Goal: Transaction & Acquisition: Purchase product/service

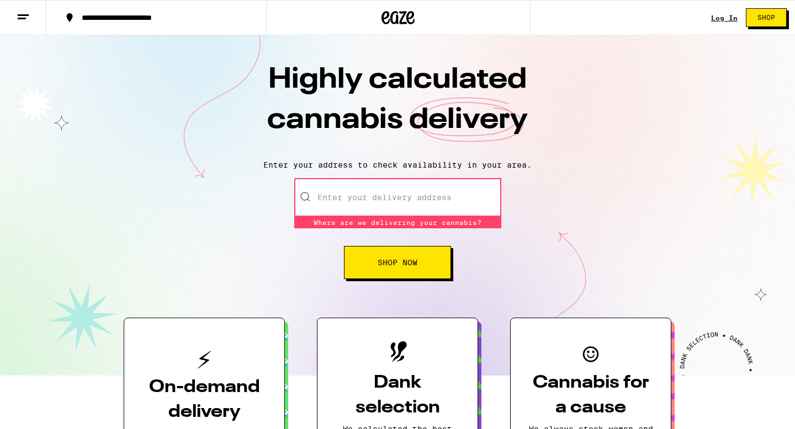
click at [730, 15] on link "Log In" at bounding box center [724, 17] width 26 height 7
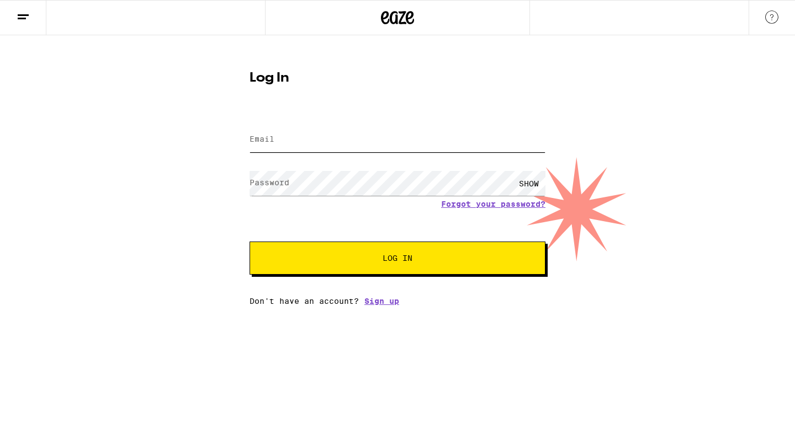
type input "[EMAIL_ADDRESS][DOMAIN_NAME]"
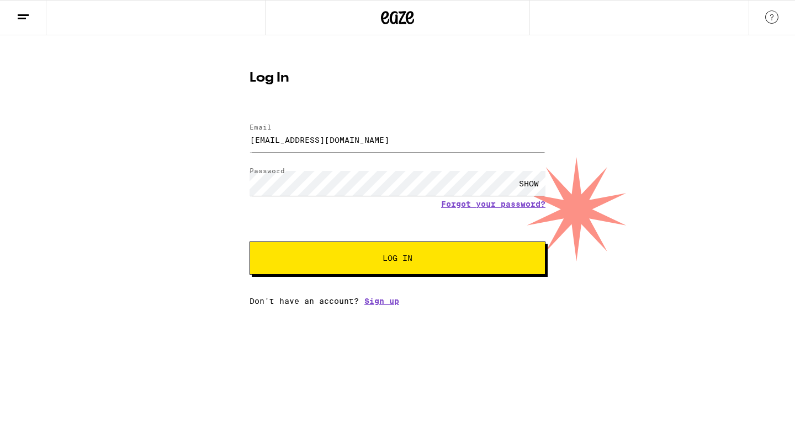
click at [390, 255] on span "Log In" at bounding box center [397, 258] width 30 height 8
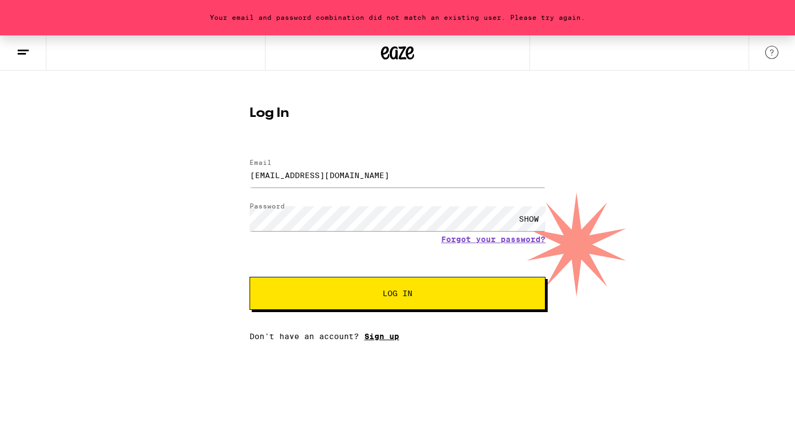
click at [392, 339] on link "Sign up" at bounding box center [381, 336] width 35 height 9
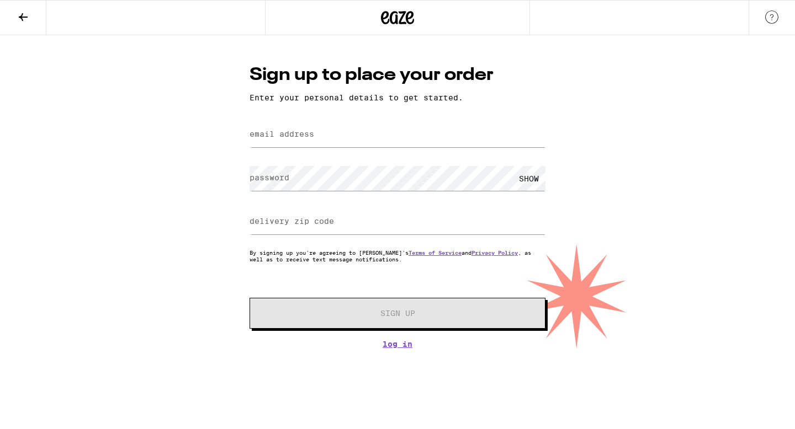
click at [301, 137] on label "email address" at bounding box center [281, 134] width 65 height 9
type input "shelley.larion@gmail.com"
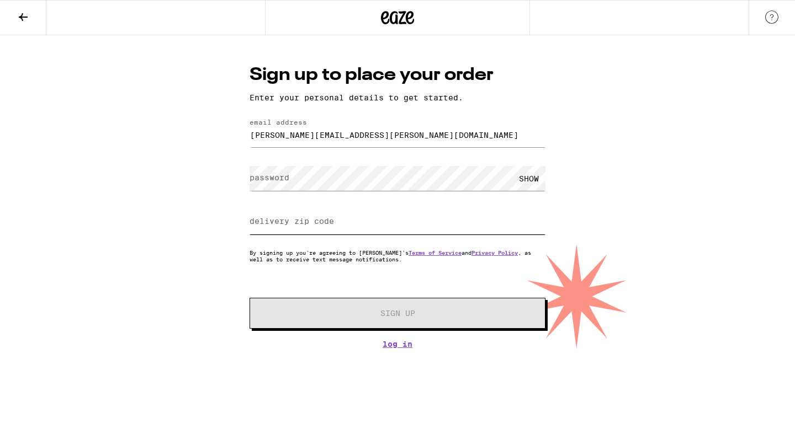
type input "94523"
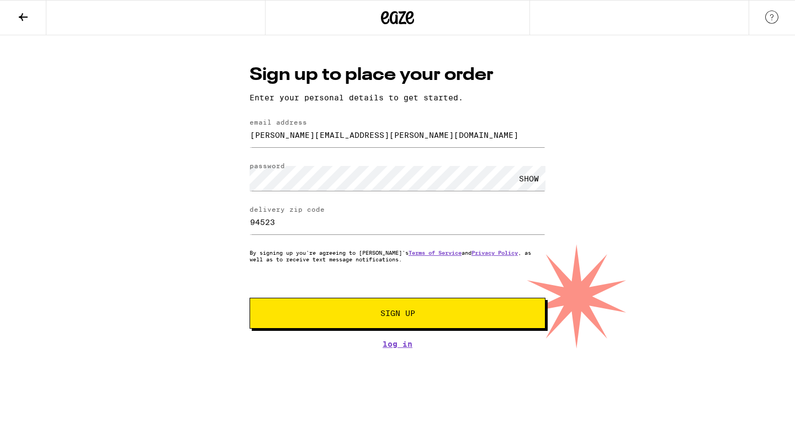
click at [318, 316] on span "Sign Up" at bounding box center [398, 314] width 220 height 8
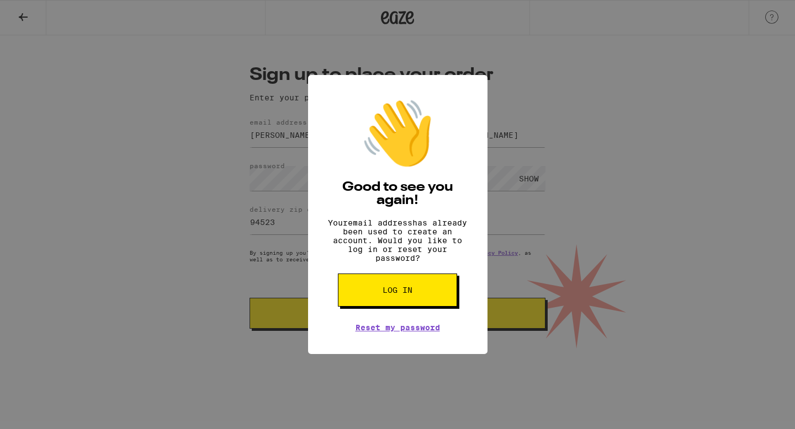
click at [371, 303] on button "Log in" at bounding box center [397, 290] width 119 height 33
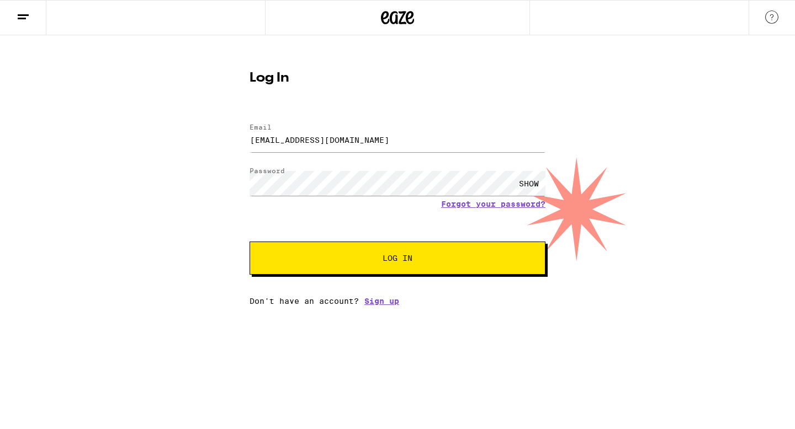
click at [452, 265] on button "Log In" at bounding box center [397, 258] width 296 height 33
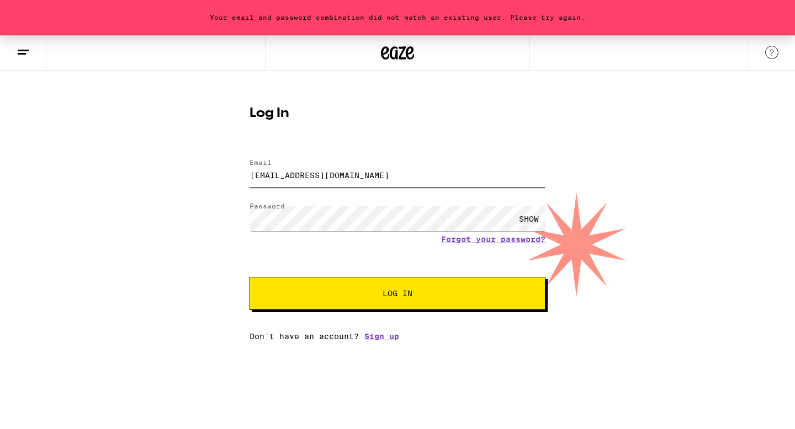
drag, startPoint x: 383, startPoint y: 178, endPoint x: 248, endPoint y: 169, distance: 135.5
click at [248, 169] on div "Log In Email Email 1daisylane@comcast.net Password Password SHOW Forgot your pa…" at bounding box center [397, 219] width 318 height 243
type input "shelley.larion@gmail.com"
click at [533, 219] on div "SHOW" at bounding box center [528, 218] width 33 height 25
click at [440, 296] on span "Log In" at bounding box center [397, 294] width 206 height 8
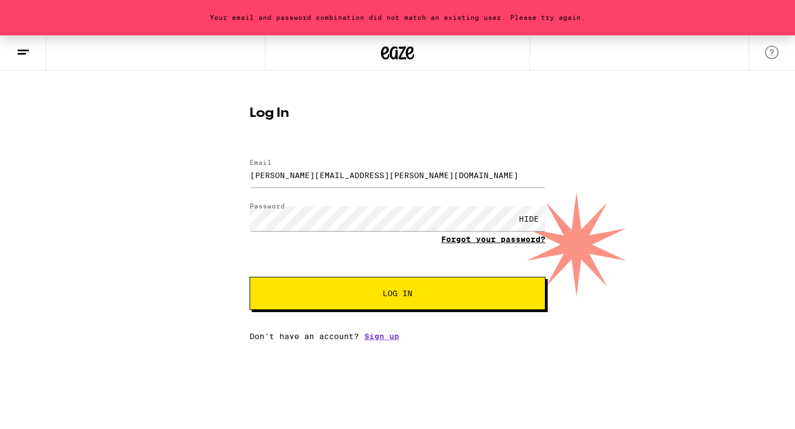
click at [459, 242] on link "Forgot your password?" at bounding box center [493, 239] width 104 height 9
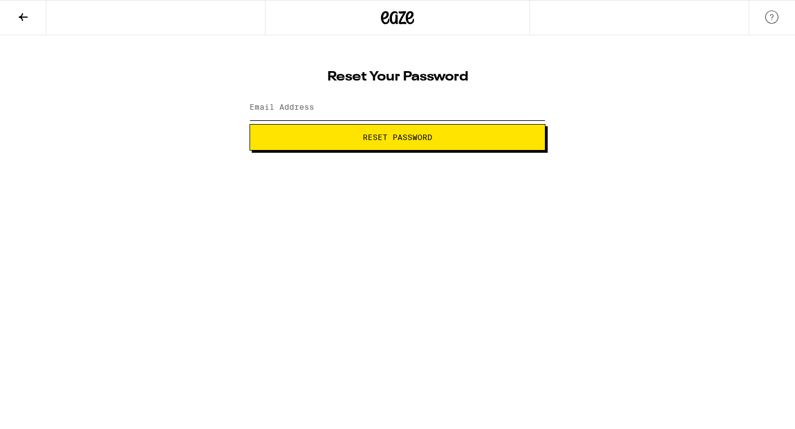
click at [346, 99] on input "Email Address" at bounding box center [397, 107] width 296 height 25
type input "shelley.larion@gmail.com"
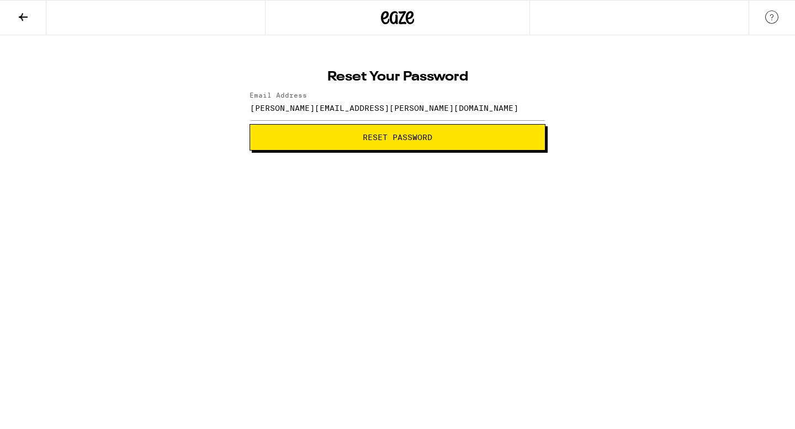
click at [353, 140] on span "Reset Password" at bounding box center [397, 138] width 277 height 8
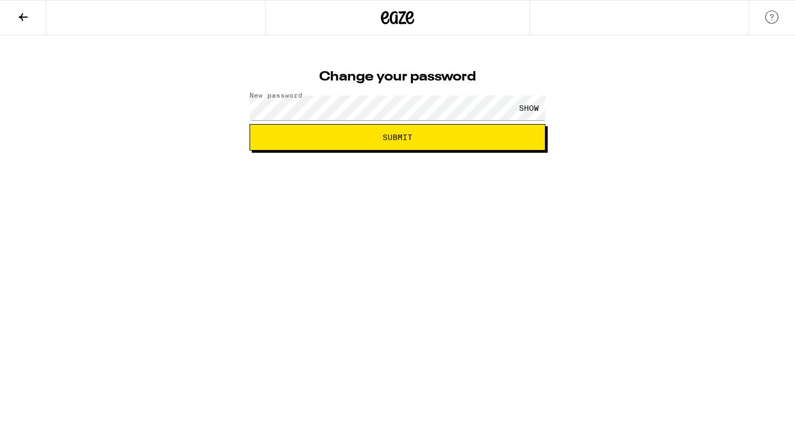
click at [492, 136] on span "Submit" at bounding box center [397, 138] width 277 height 8
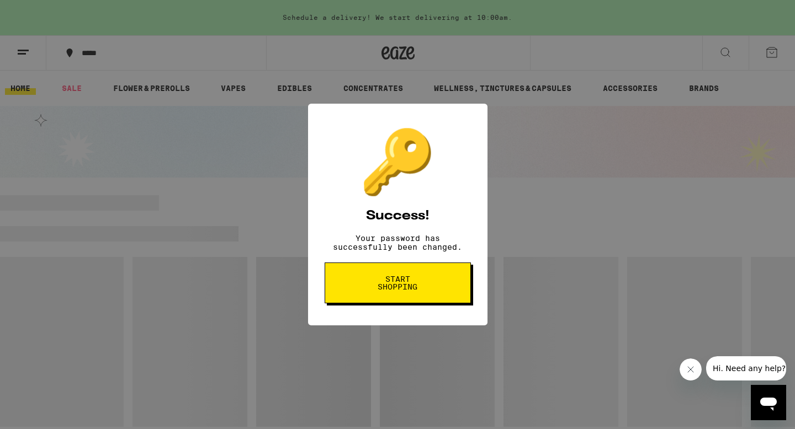
click at [415, 290] on span "Start shopping" at bounding box center [397, 282] width 57 height 15
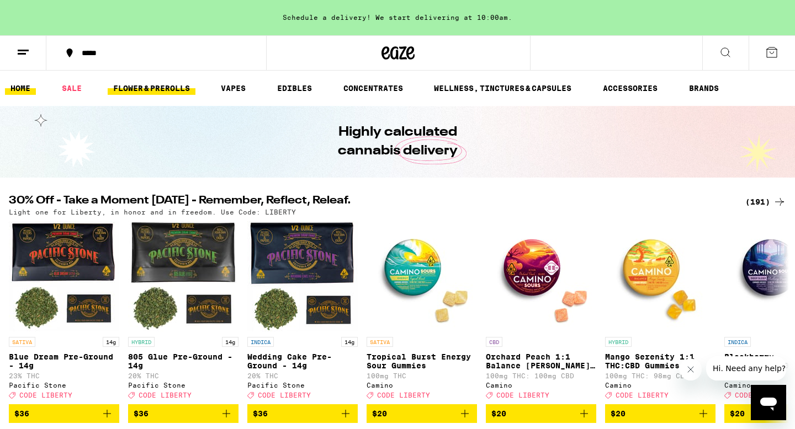
click at [173, 86] on link "FLOWER & PREROLLS" at bounding box center [152, 88] width 88 height 13
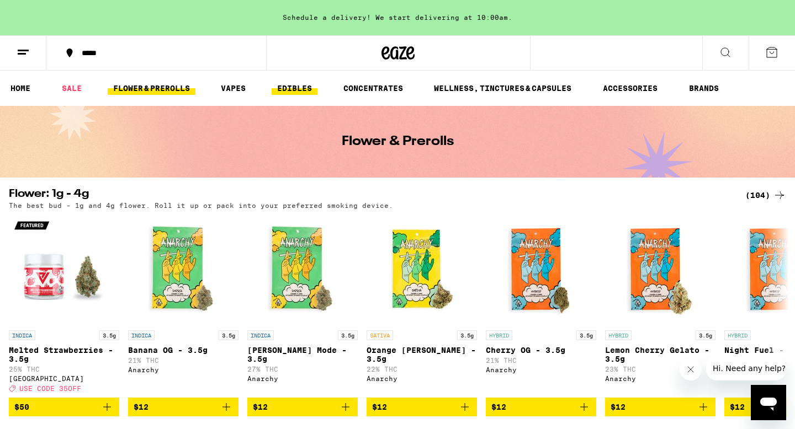
click at [288, 89] on link "EDIBLES" at bounding box center [294, 88] width 46 height 13
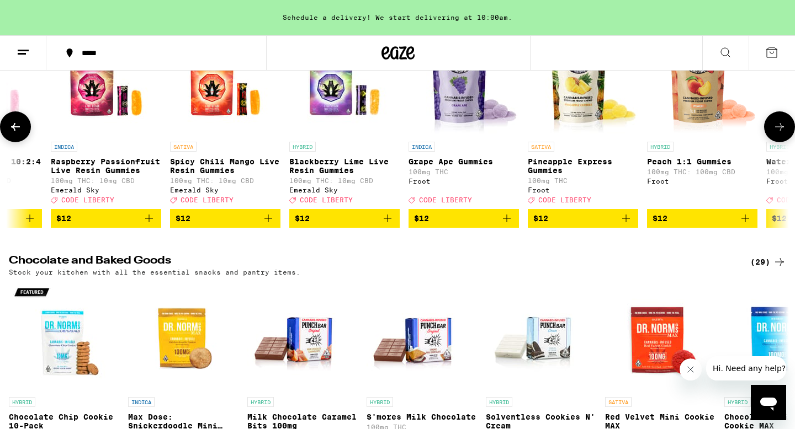
scroll to position [0, 2227]
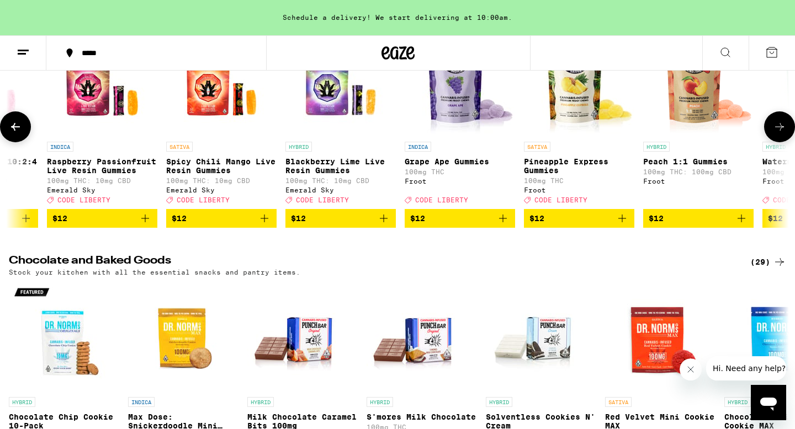
click at [782, 124] on button at bounding box center [779, 126] width 31 height 31
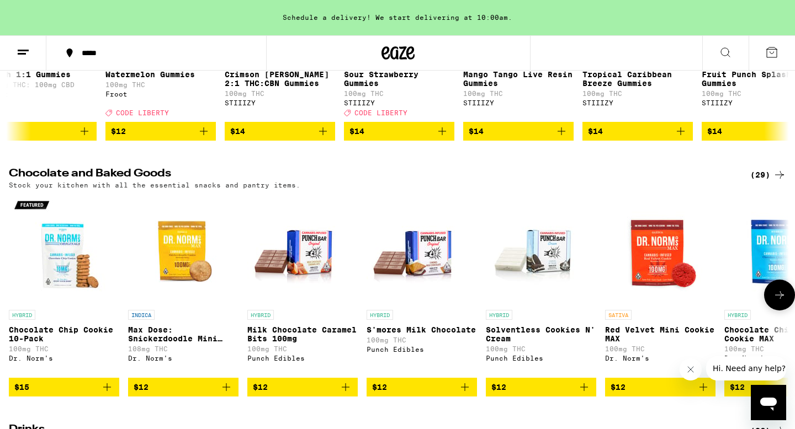
scroll to position [276, 0]
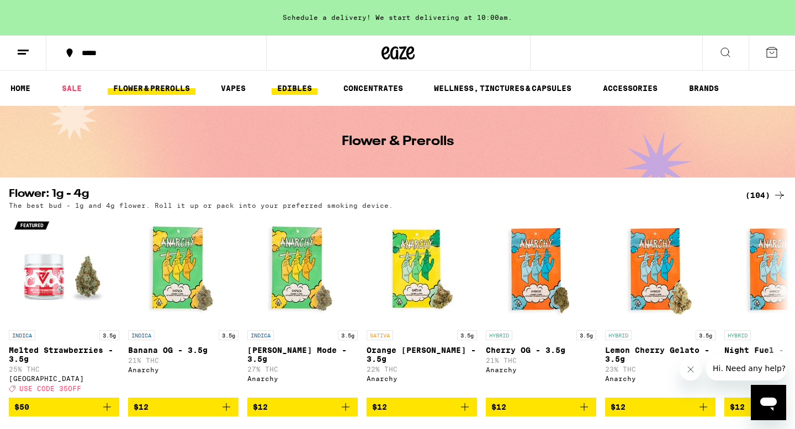
click at [296, 90] on link "EDIBLES" at bounding box center [294, 88] width 46 height 13
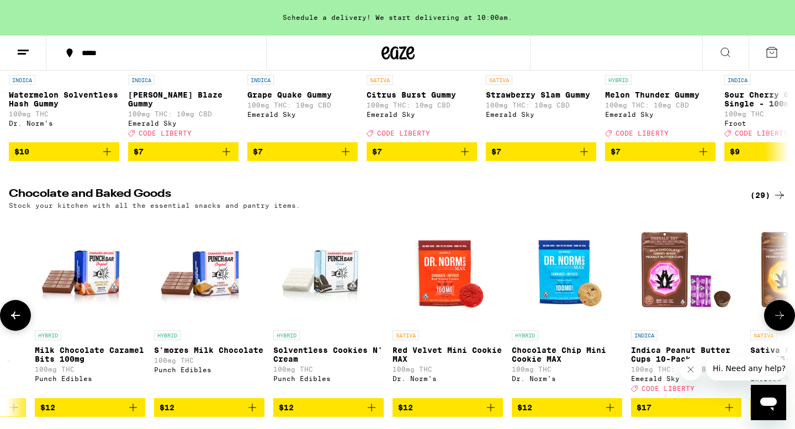
scroll to position [0, 214]
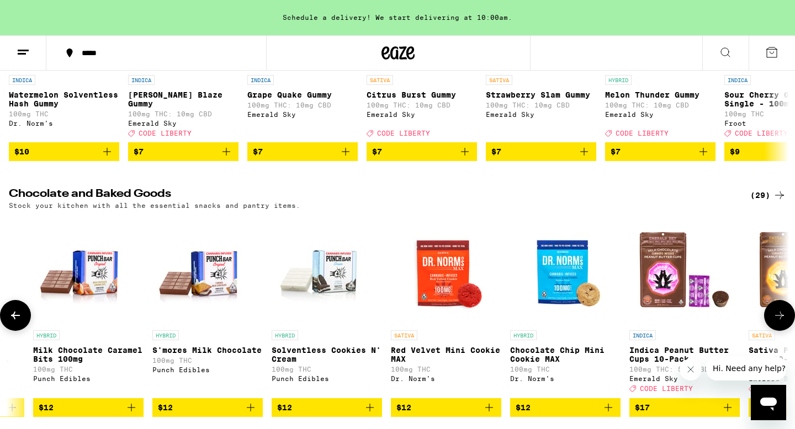
click at [446, 295] on img "Open page for Red Velvet Mini Cookie MAX from Dr. Norm's" at bounding box center [446, 270] width 110 height 110
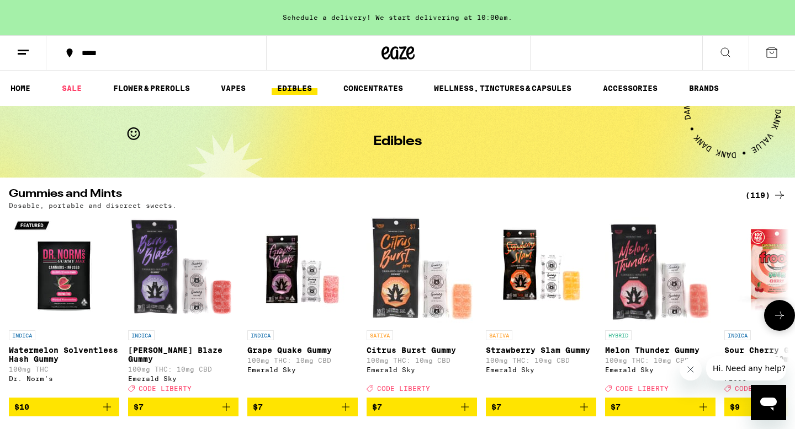
click at [412, 274] on img "Open page for Citrus Burst Gummy from Emerald Sky" at bounding box center [421, 270] width 110 height 110
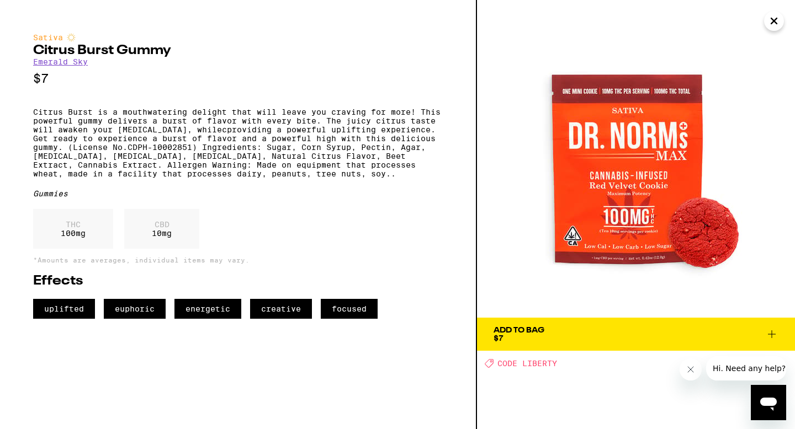
click at [513, 338] on div "Add To Bag $7" at bounding box center [518, 334] width 51 height 15
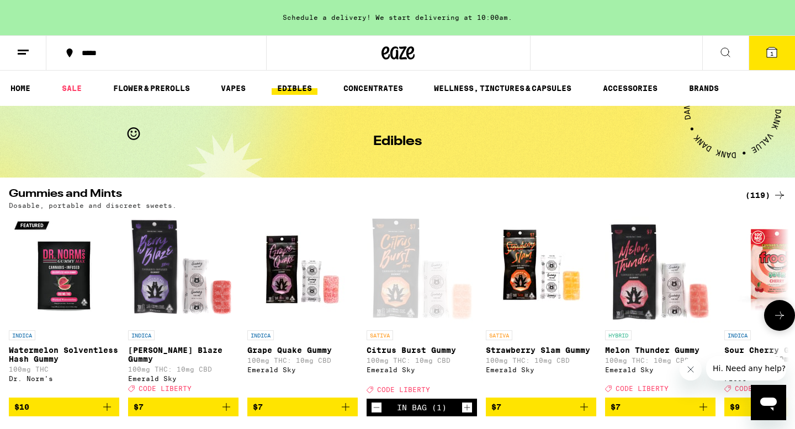
click at [471, 414] on icon "Increment" at bounding box center [467, 407] width 10 height 13
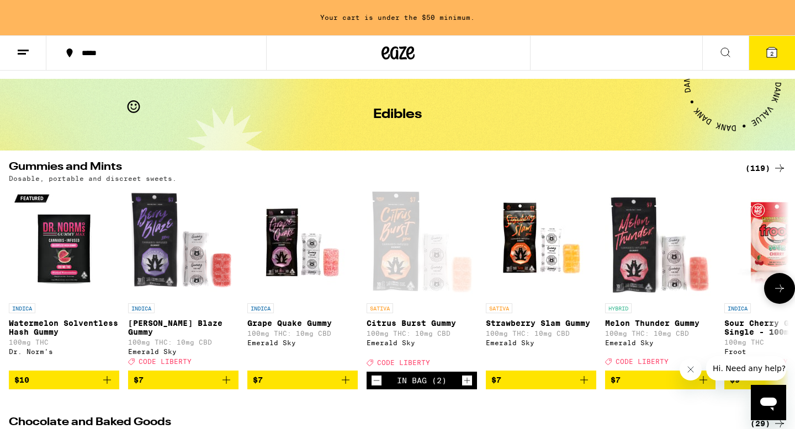
scroll to position [28, 0]
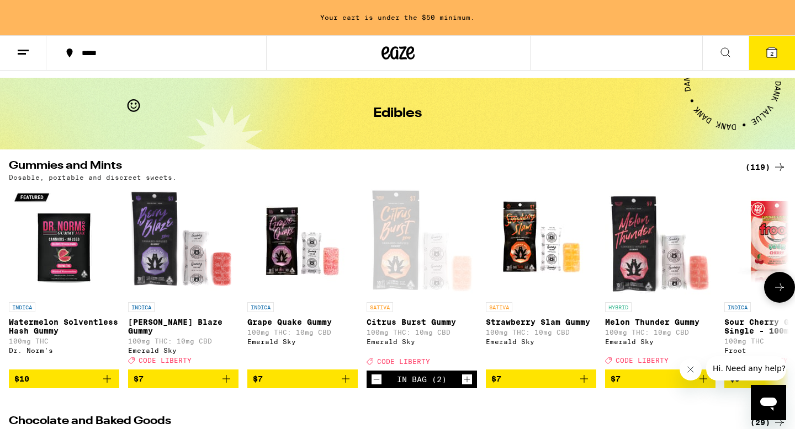
click at [424, 384] on div "In Bag (2)" at bounding box center [422, 379] width 50 height 9
click at [404, 240] on div "Open page for Citrus Burst Gummy from Emerald Sky" at bounding box center [421, 242] width 110 height 110
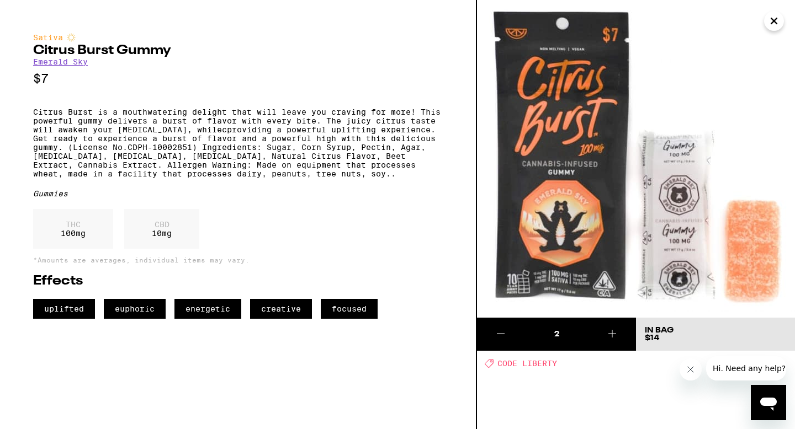
click at [540, 365] on span "CODE LIBERTY" at bounding box center [527, 363] width 60 height 9
click at [774, 18] on icon "Close" at bounding box center [773, 21] width 13 height 17
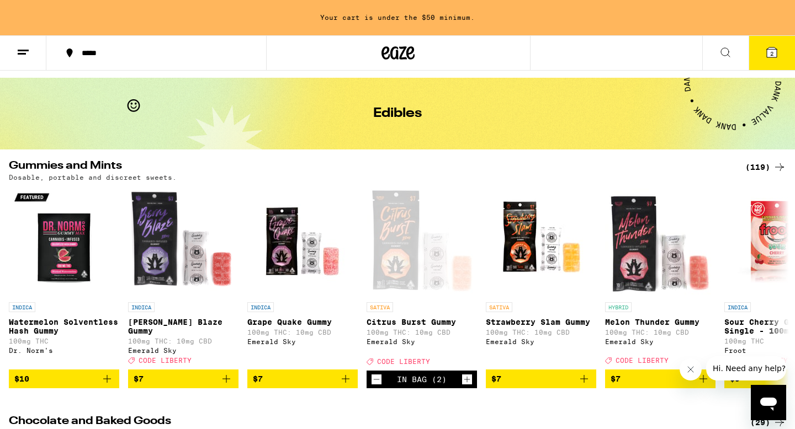
click at [773, 55] on icon at bounding box center [771, 52] width 10 height 10
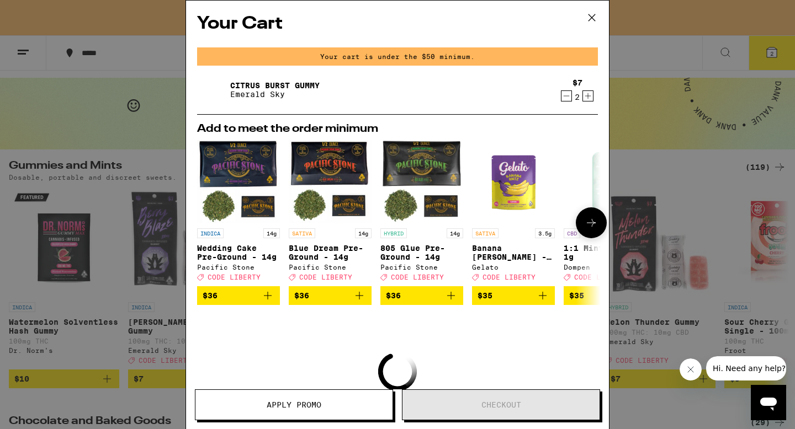
click at [513, 184] on img "Open page for Banana Runtz - 3.5g from Gelato" at bounding box center [513, 181] width 83 height 83
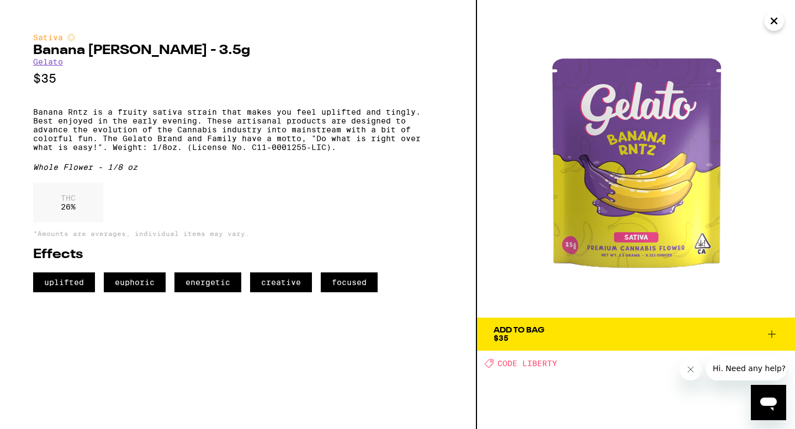
click at [776, 24] on icon "Close" at bounding box center [774, 21] width 6 height 6
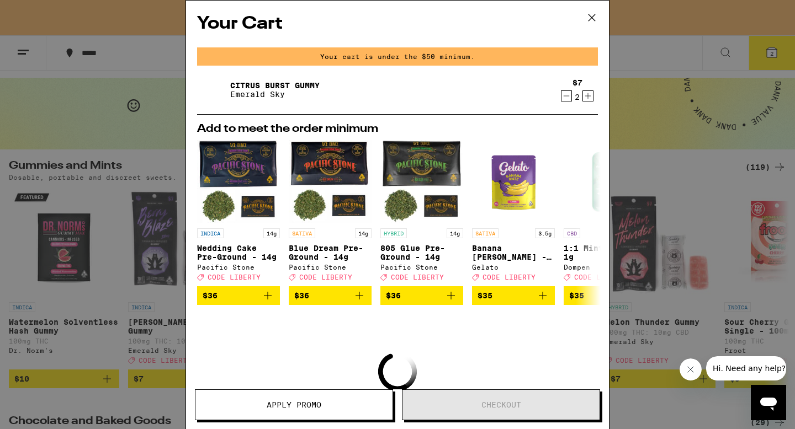
click at [593, 17] on icon at bounding box center [591, 17] width 17 height 17
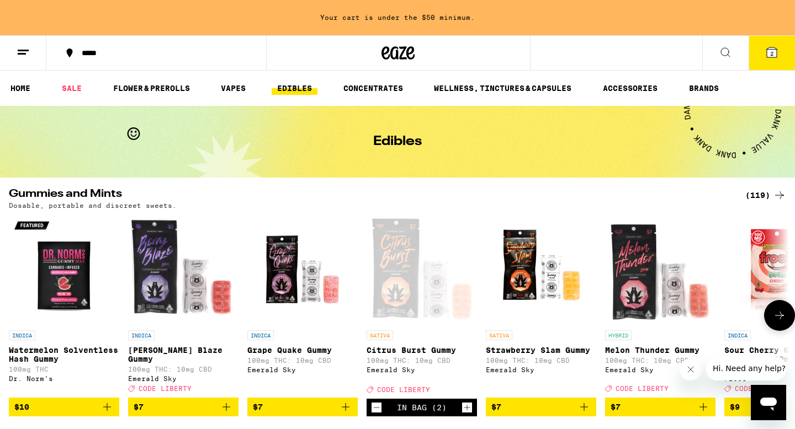
click at [776, 322] on icon at bounding box center [779, 315] width 13 height 13
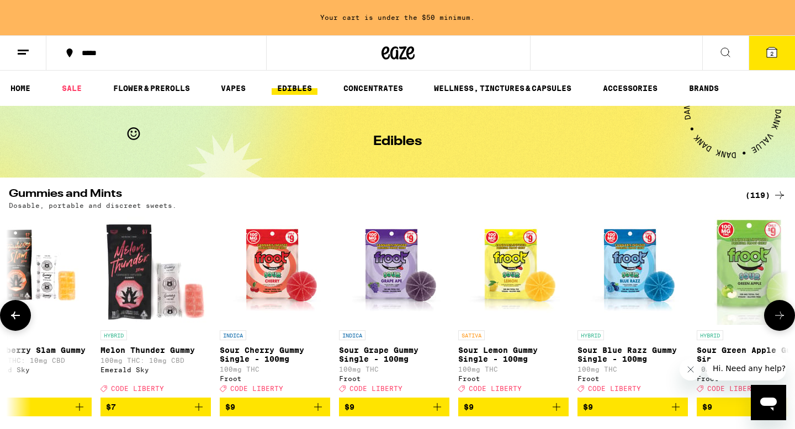
scroll to position [0, 657]
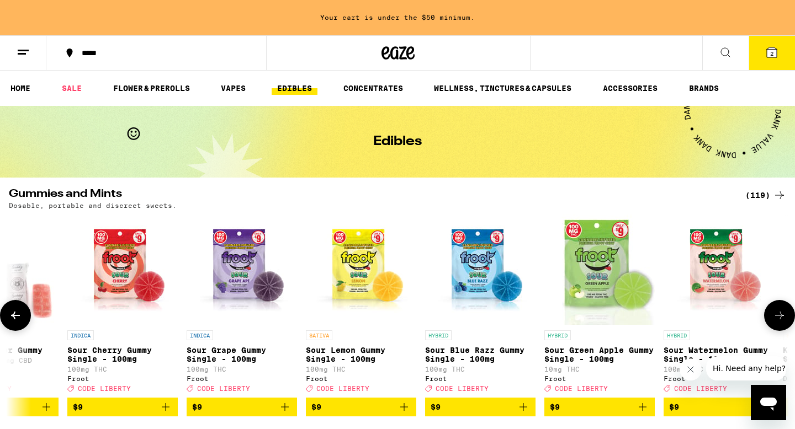
click at [776, 322] on icon at bounding box center [779, 315] width 13 height 13
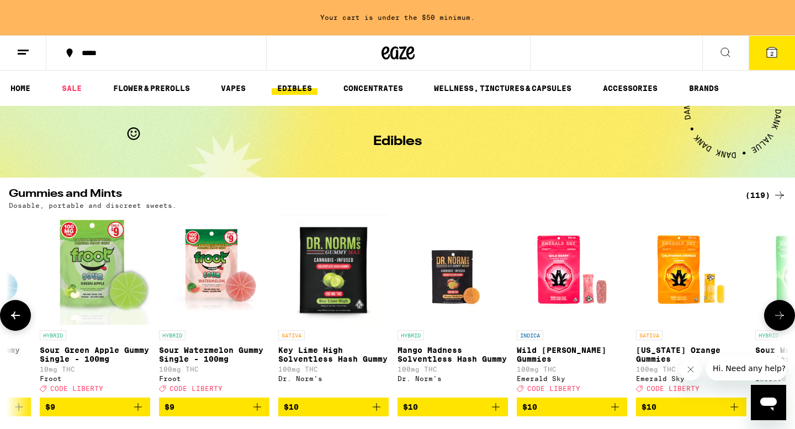
scroll to position [0, 1313]
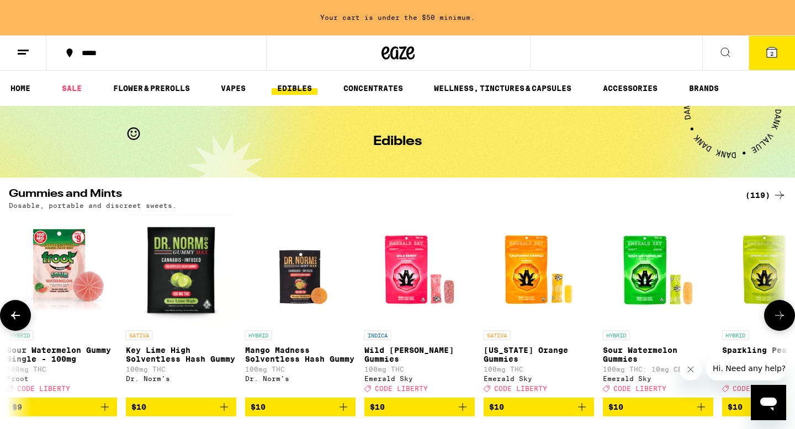
click at [776, 322] on icon at bounding box center [779, 315] width 13 height 13
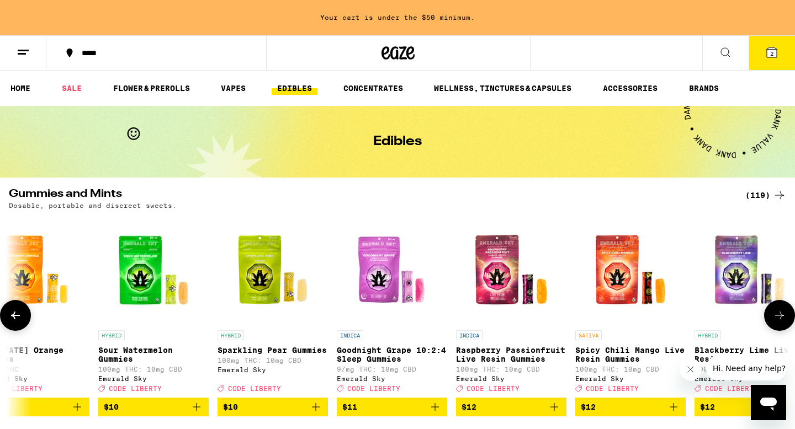
scroll to position [0, 1970]
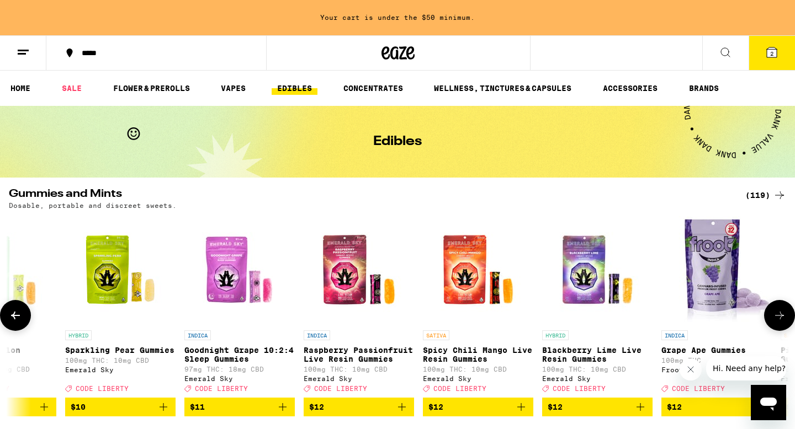
click at [776, 322] on icon at bounding box center [779, 315] width 13 height 13
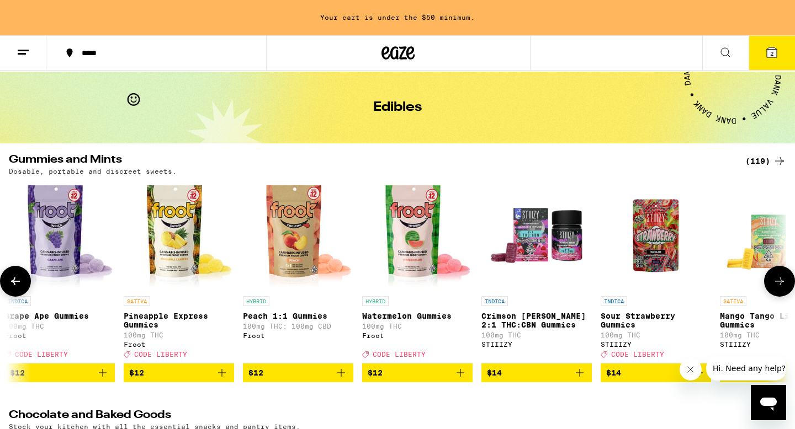
scroll to position [44, 0]
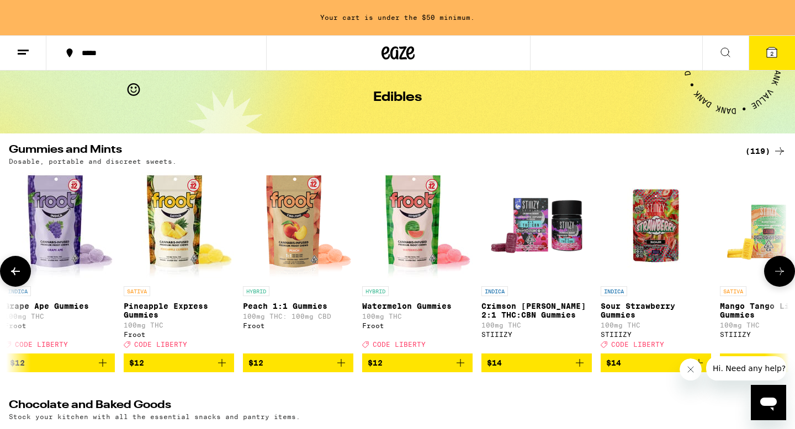
click at [222, 370] on icon "Add to bag" at bounding box center [221, 362] width 13 height 13
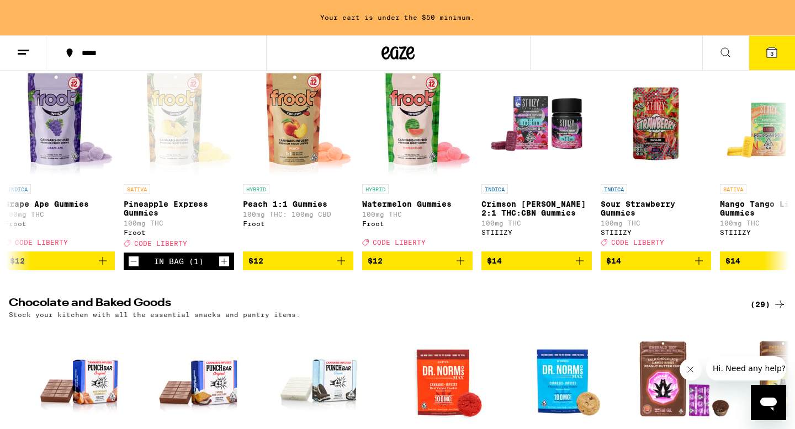
scroll to position [146, 0]
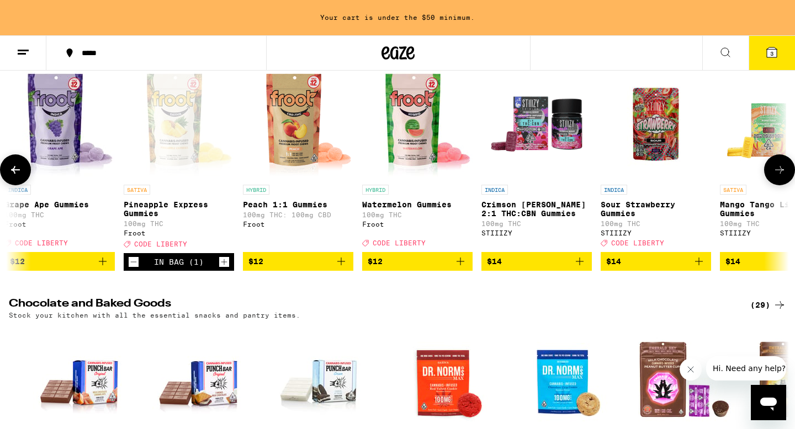
click at [733, 227] on p "100mg THC" at bounding box center [775, 223] width 110 height 7
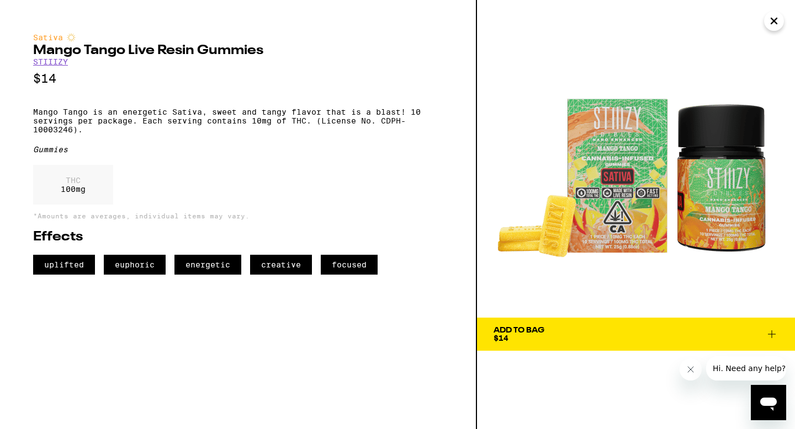
click at [652, 344] on button "Add To Bag $14" at bounding box center [636, 334] width 318 height 33
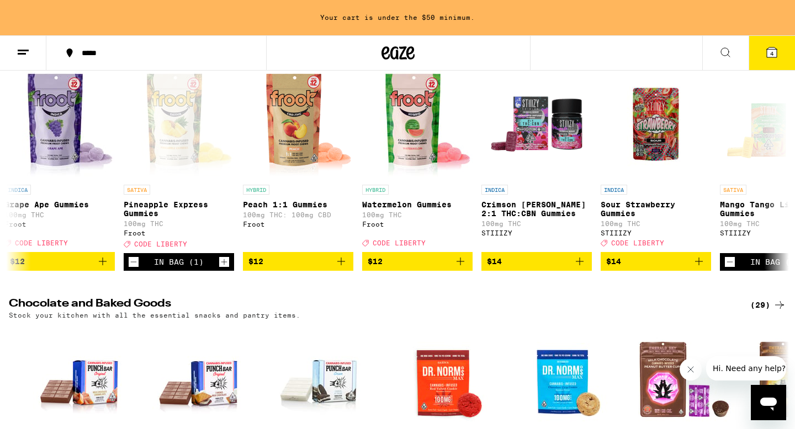
click at [771, 50] on span "4" at bounding box center [771, 53] width 3 height 7
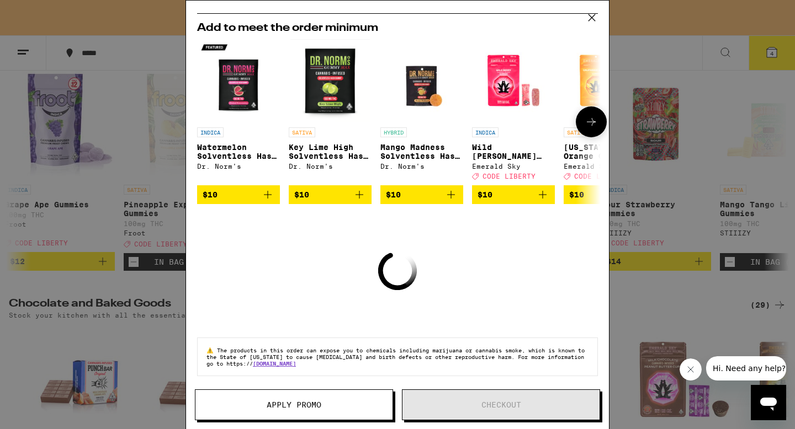
scroll to position [188, 0]
click at [684, 176] on div "Your Cart Your cart is under the $50 minimum. Pineapple Express Gummies Froot $…" at bounding box center [397, 214] width 795 height 429
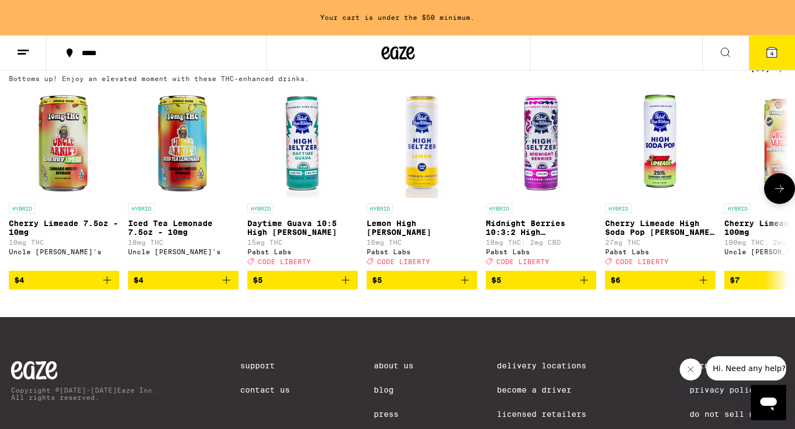
scroll to position [639, 0]
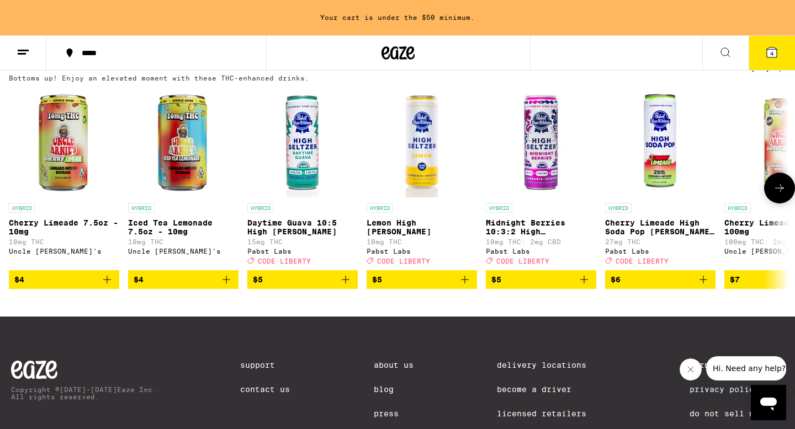
click at [778, 195] on icon at bounding box center [779, 188] width 13 height 13
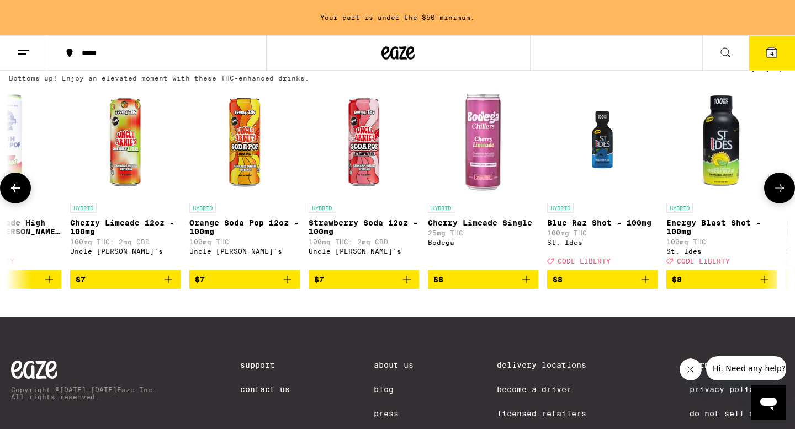
scroll to position [0, 657]
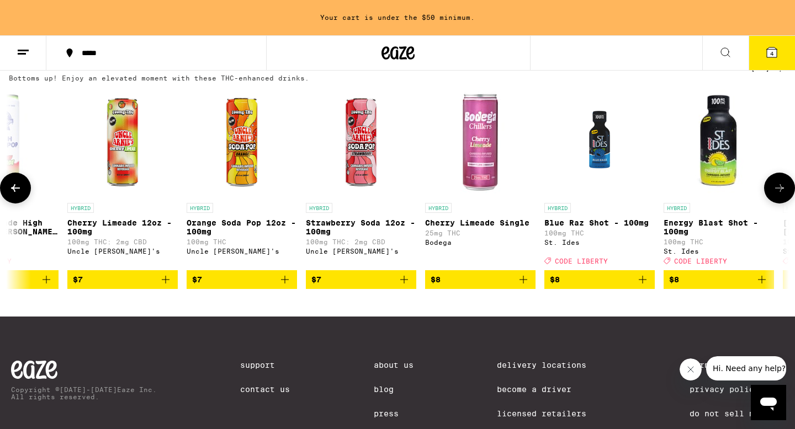
click at [778, 195] on icon at bounding box center [779, 188] width 13 height 13
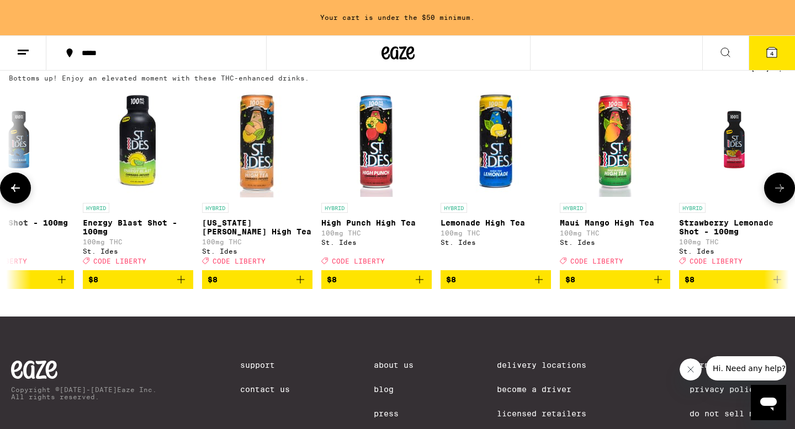
scroll to position [0, 1313]
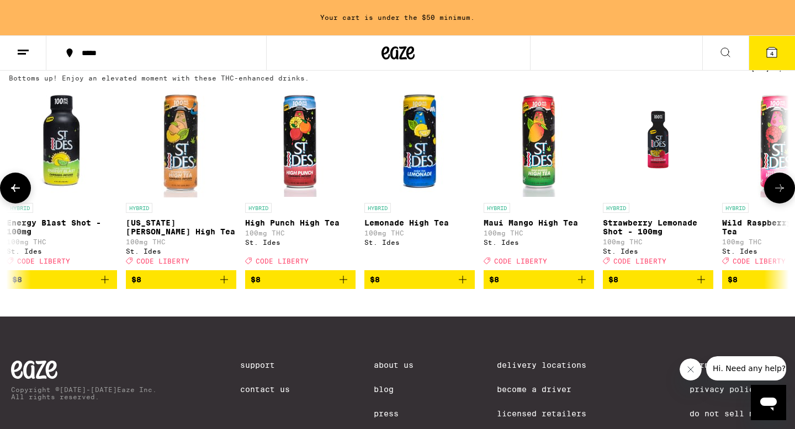
click at [778, 195] on icon at bounding box center [779, 188] width 13 height 13
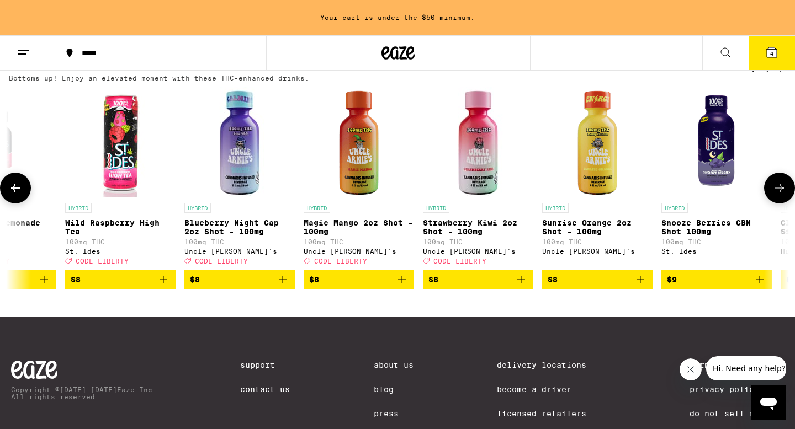
click at [778, 195] on icon at bounding box center [779, 188] width 13 height 13
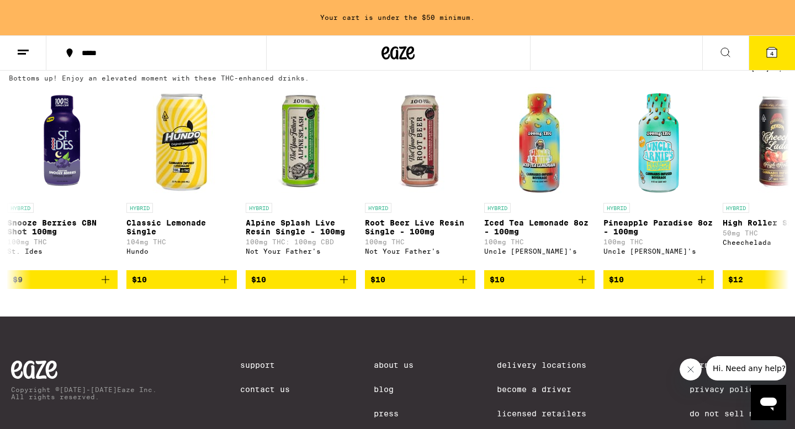
scroll to position [0, 2627]
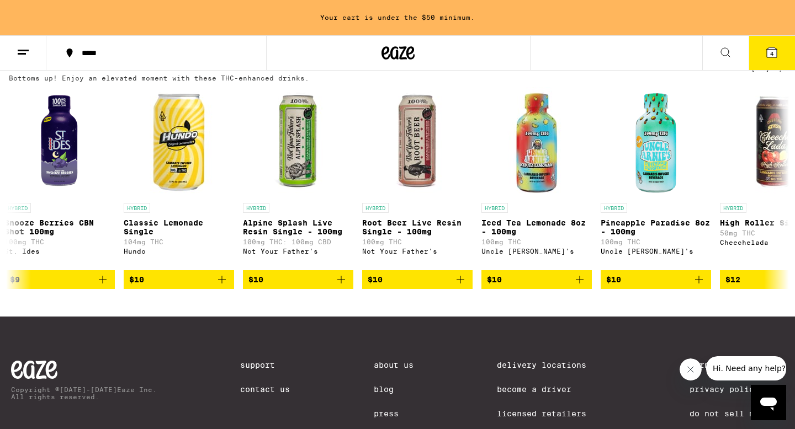
click at [771, 62] on button "4" at bounding box center [771, 53] width 46 height 34
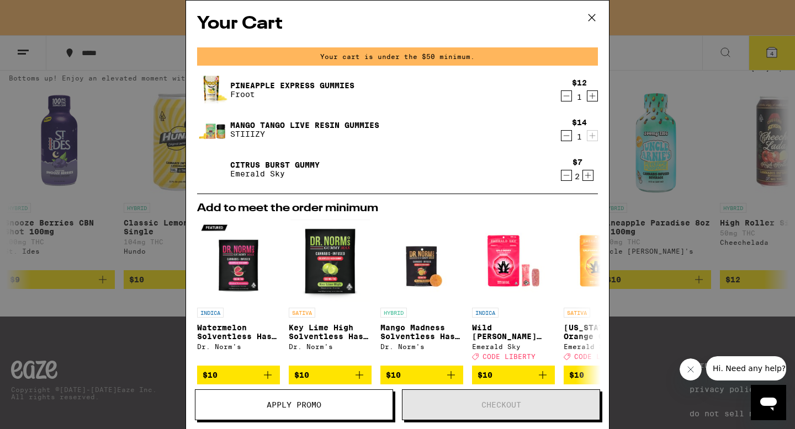
click at [592, 95] on icon "Increment" at bounding box center [592, 95] width 10 height 13
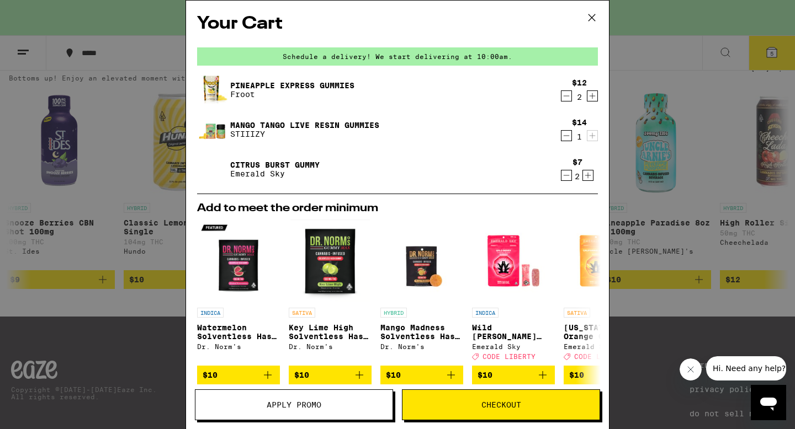
click at [707, 163] on div "Your Cart Schedule a delivery! We start delivering at 10:00am. Pineapple Expres…" at bounding box center [397, 214] width 795 height 429
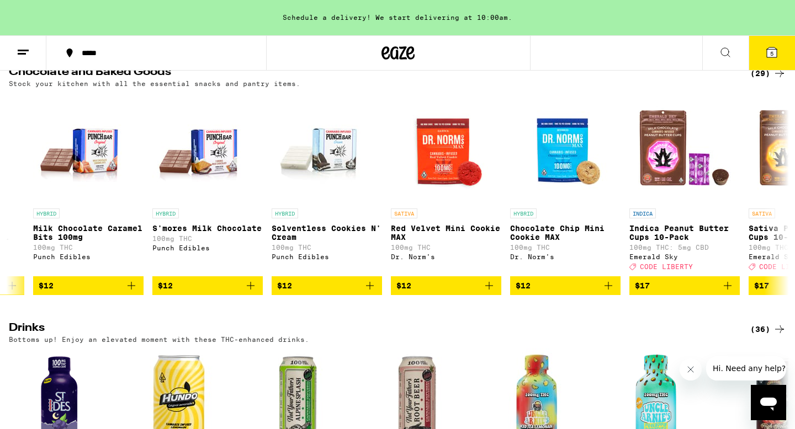
scroll to position [376, 0]
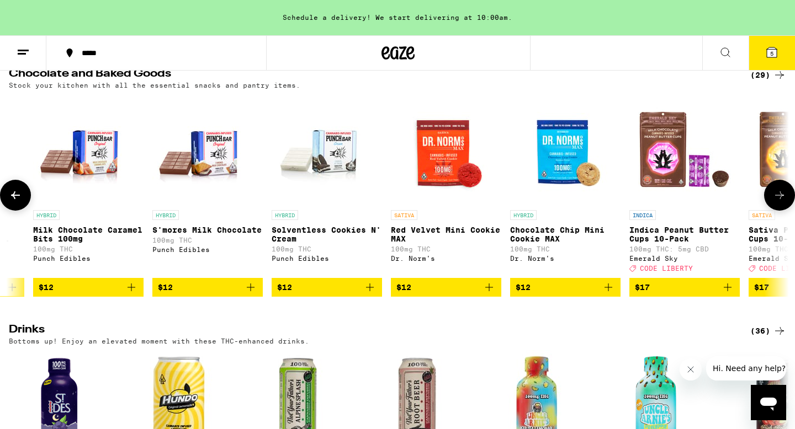
click at [217, 294] on span "$12" at bounding box center [207, 287] width 99 height 13
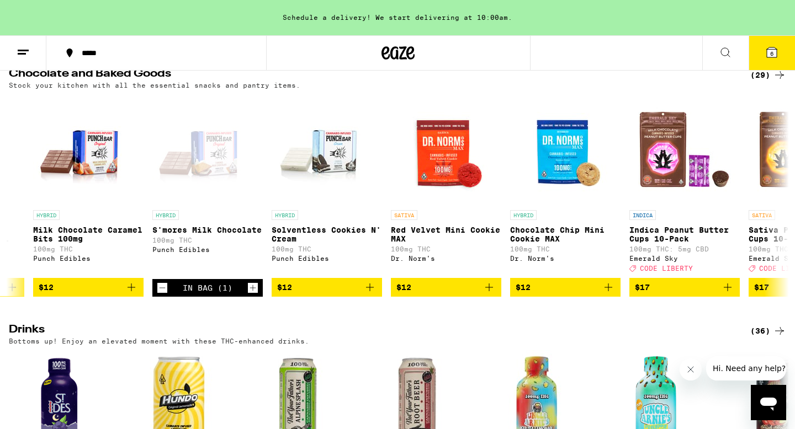
click at [771, 57] on icon at bounding box center [771, 52] width 13 height 13
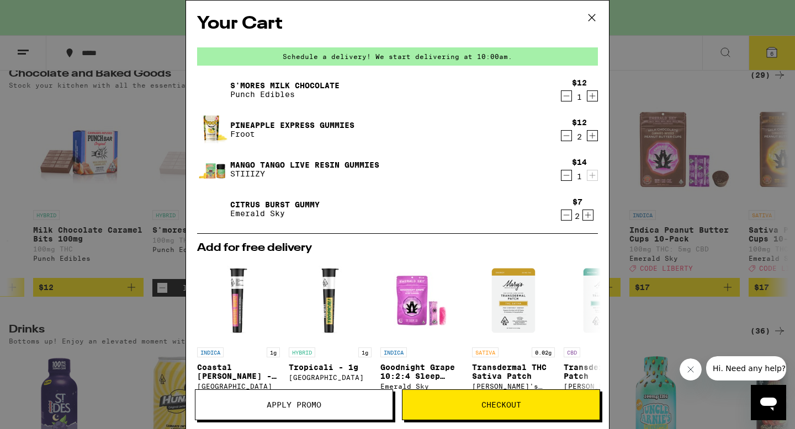
click at [457, 405] on span "Checkout" at bounding box center [500, 405] width 197 height 8
